Goal: Information Seeking & Learning: Learn about a topic

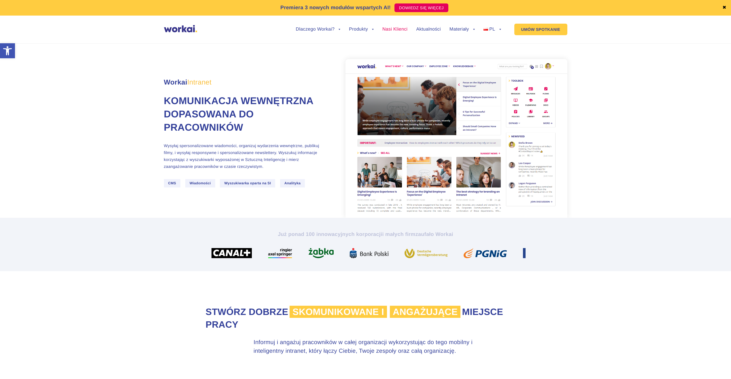
click at [394, 29] on link "Nasi Klienci" at bounding box center [394, 29] width 25 height 5
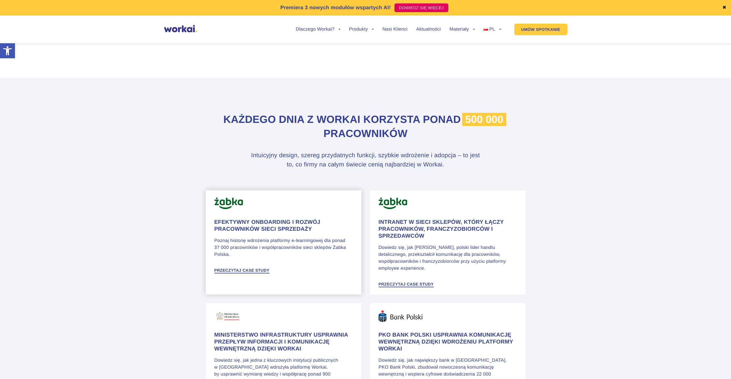
scroll to position [317, 0]
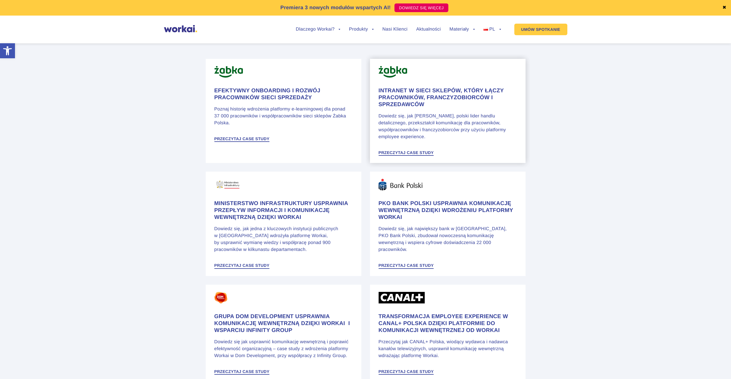
click at [407, 111] on div "Intranet w sieci sklepów, który łączy pracowników, franczyzobiorców i sprzedawc…" at bounding box center [448, 121] width 138 height 69
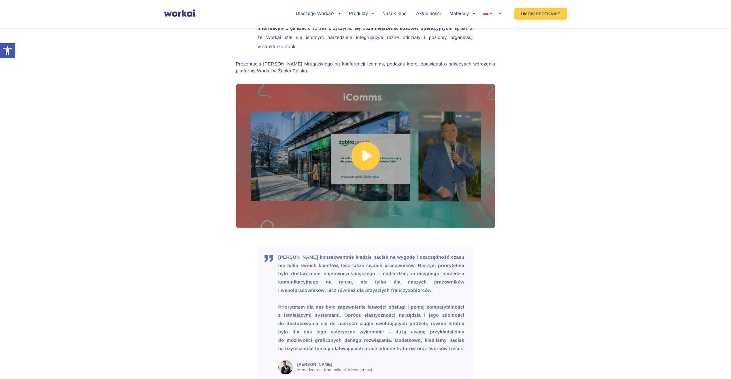
scroll to position [1529, 0]
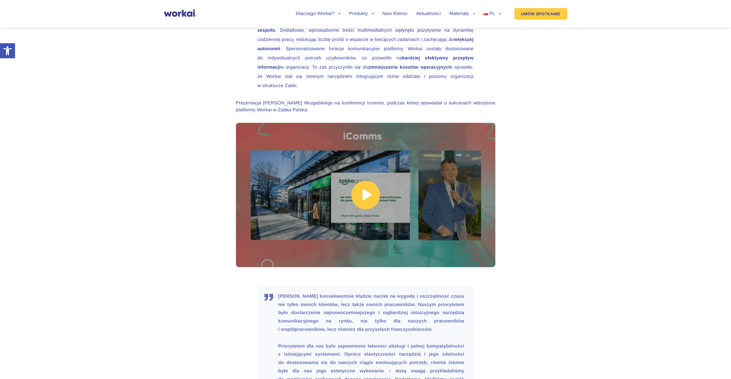
click at [311, 164] on link at bounding box center [365, 195] width 259 height 144
